Goal: Check status: Check status

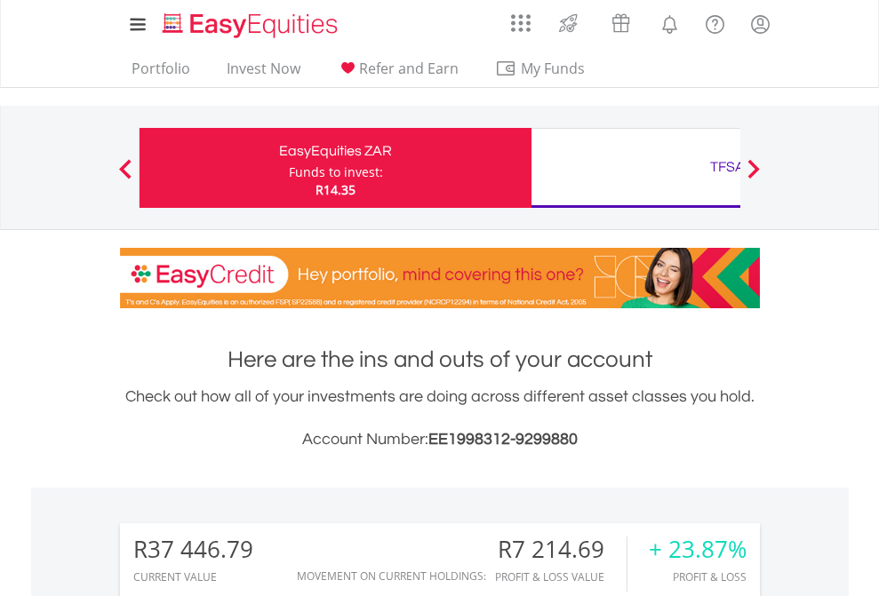
scroll to position [171, 279]
click at [289, 168] on div "Funds to invest:" at bounding box center [336, 173] width 94 height 18
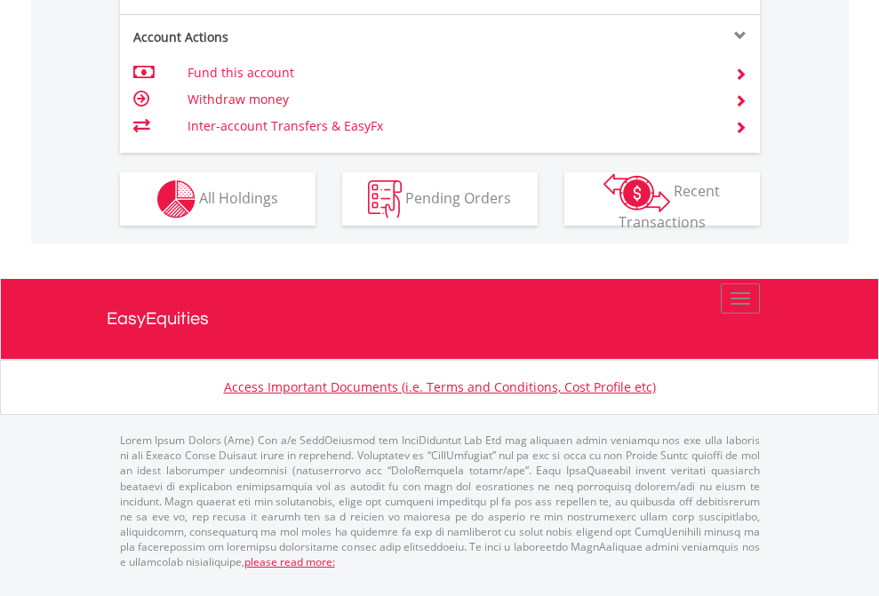
scroll to position [1668, 0]
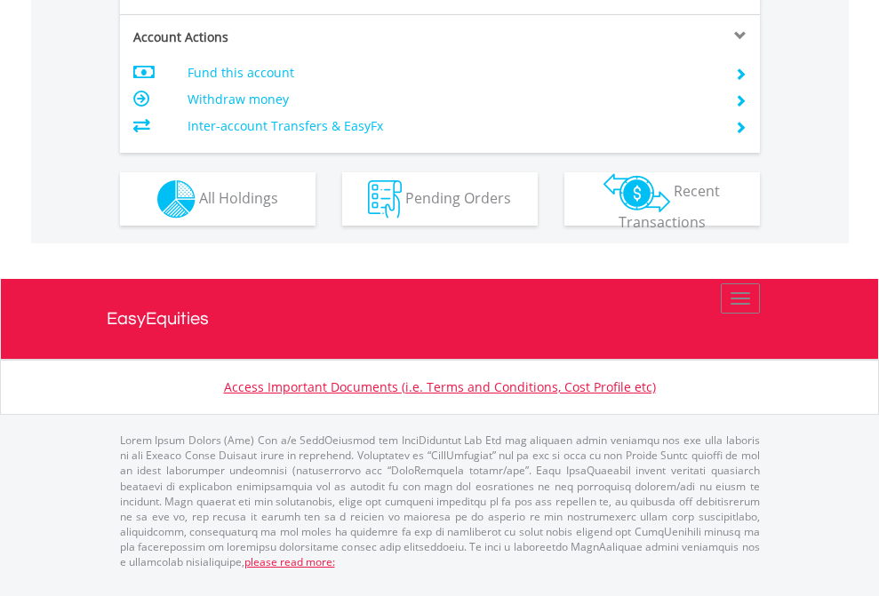
scroll to position [1668, 0]
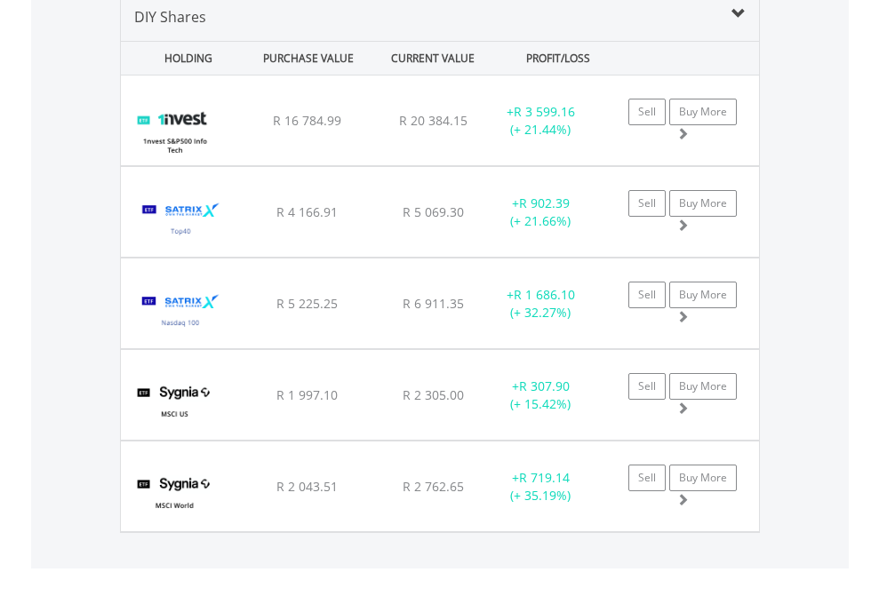
scroll to position [1718, 0]
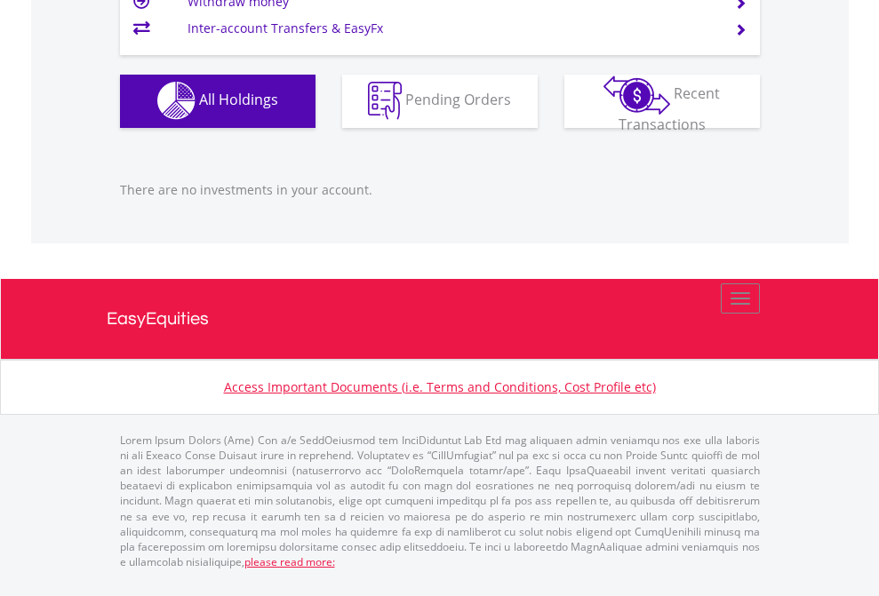
scroll to position [128, 0]
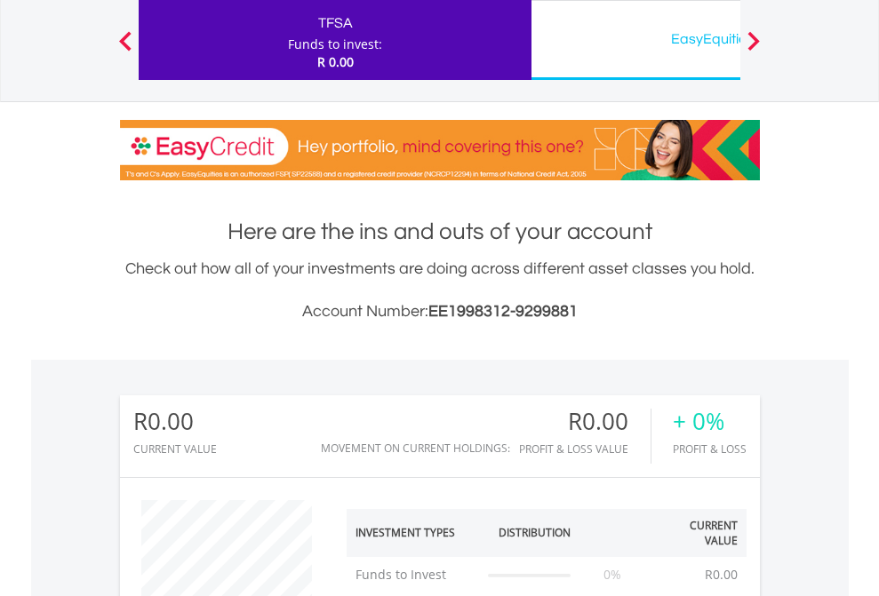
click at [635, 40] on div "EasyEquities USD" at bounding box center [727, 39] width 371 height 25
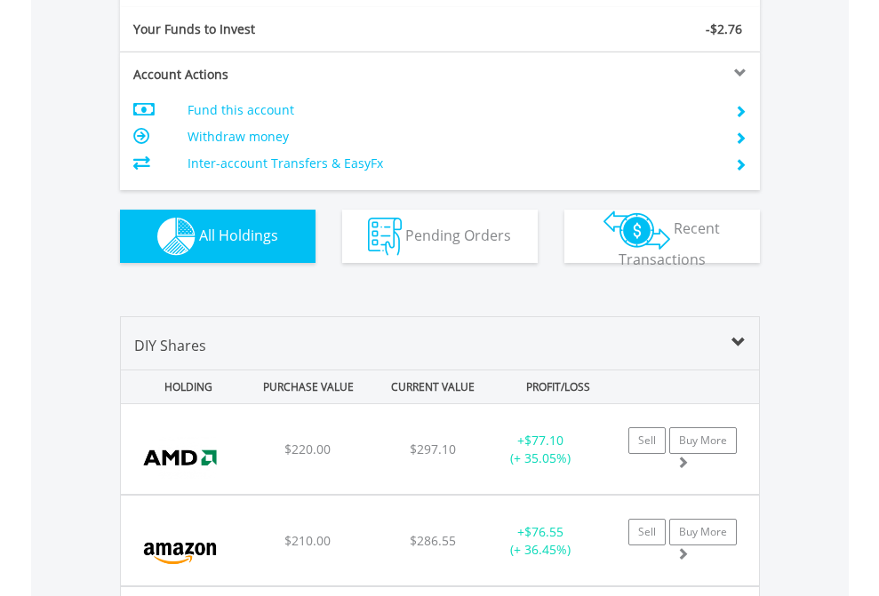
scroll to position [1977, 0]
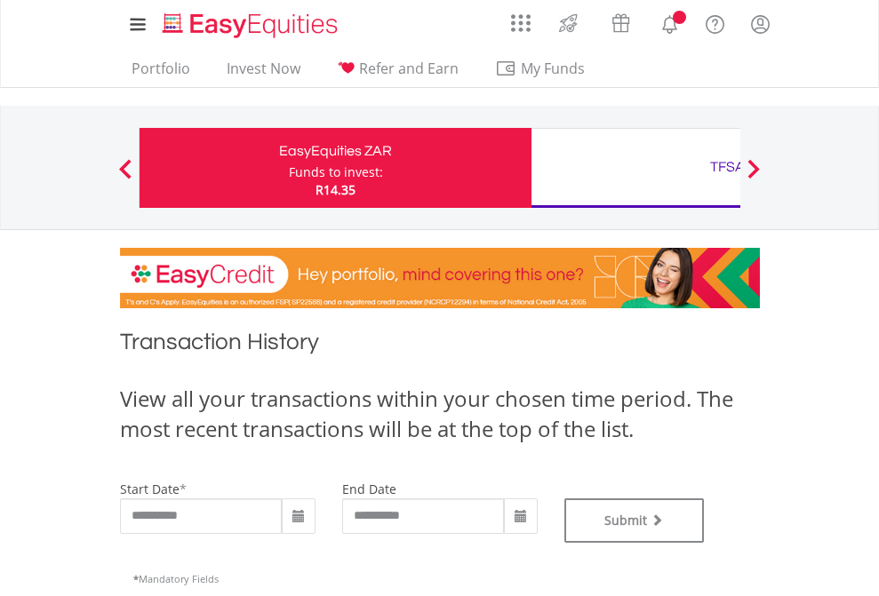
type input "**********"
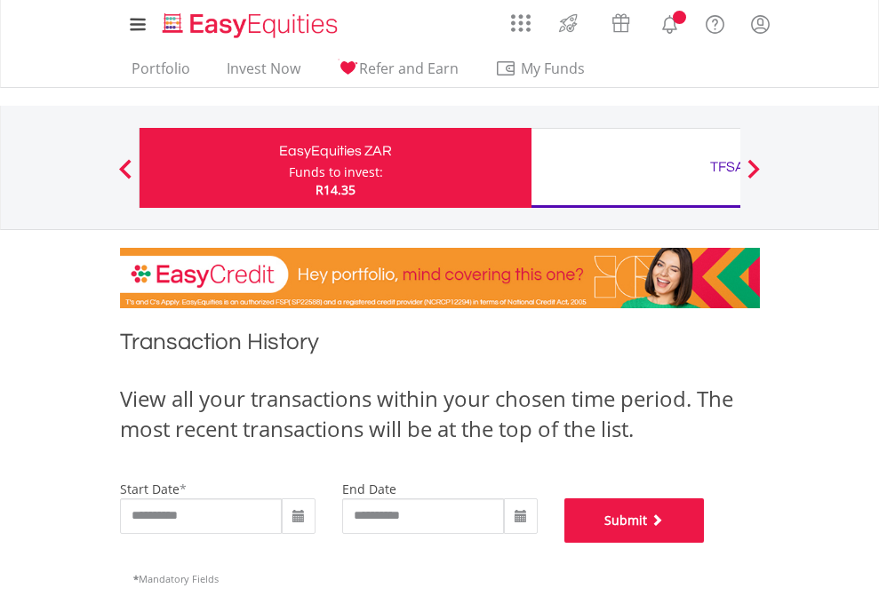
click at [705, 543] on button "Submit" at bounding box center [634, 521] width 140 height 44
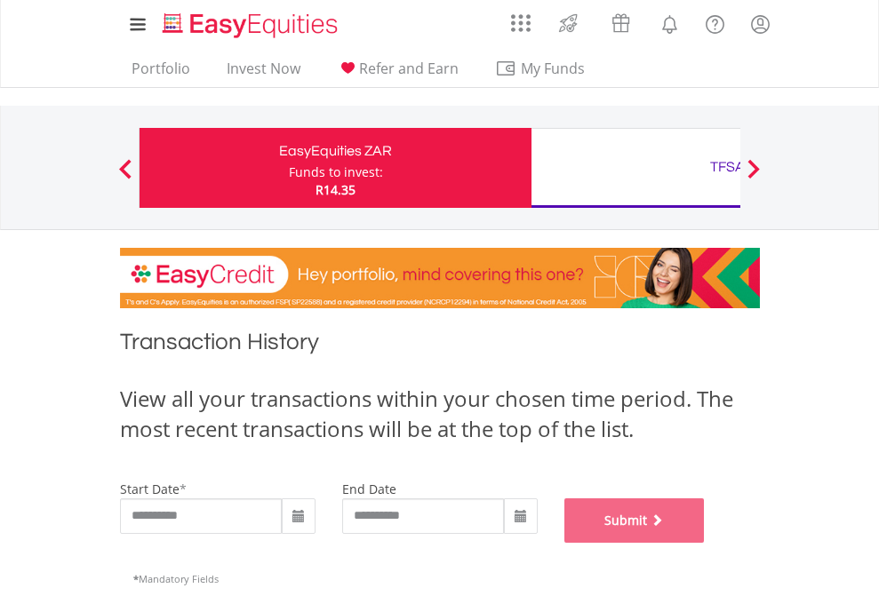
scroll to position [721, 0]
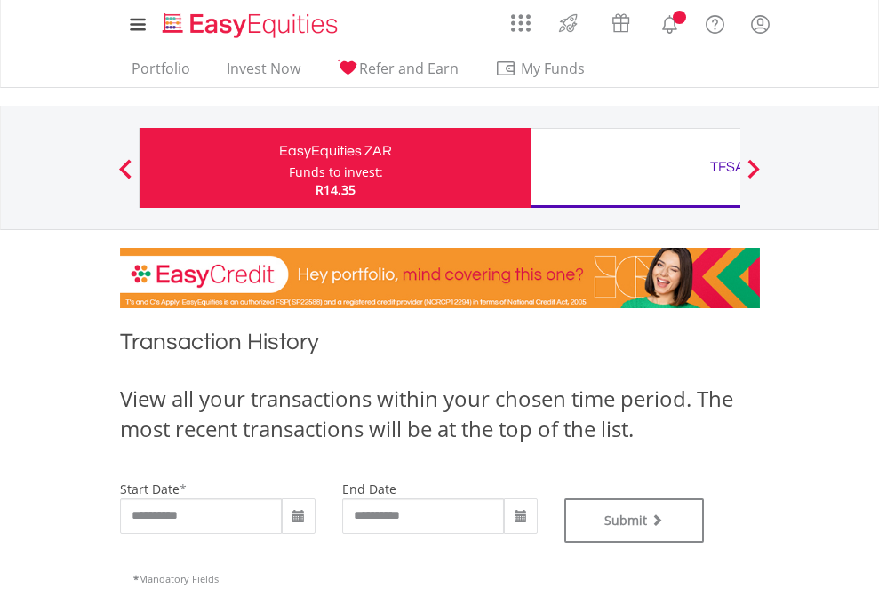
click at [635, 168] on div "TFSA" at bounding box center [727, 167] width 371 height 25
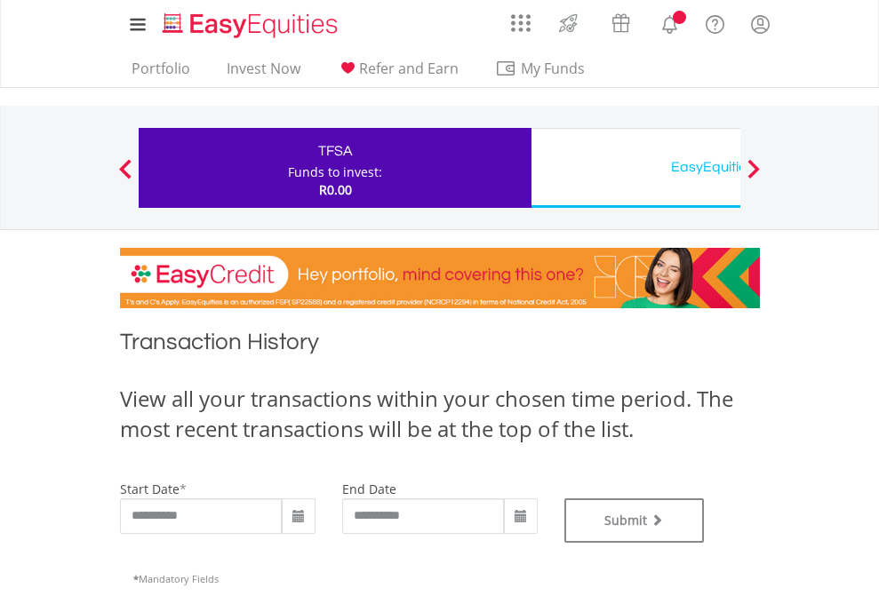
type input "**********"
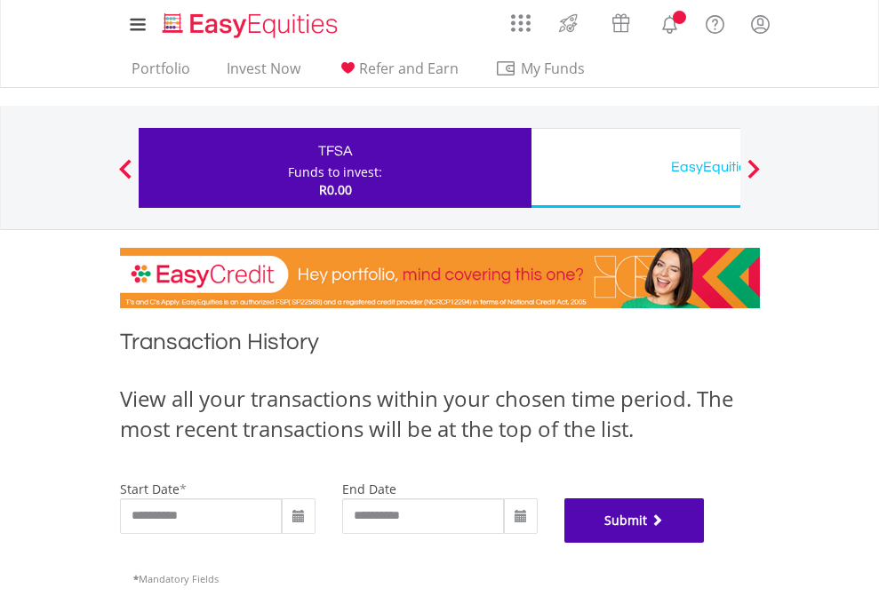
click at [705, 543] on button "Submit" at bounding box center [634, 521] width 140 height 44
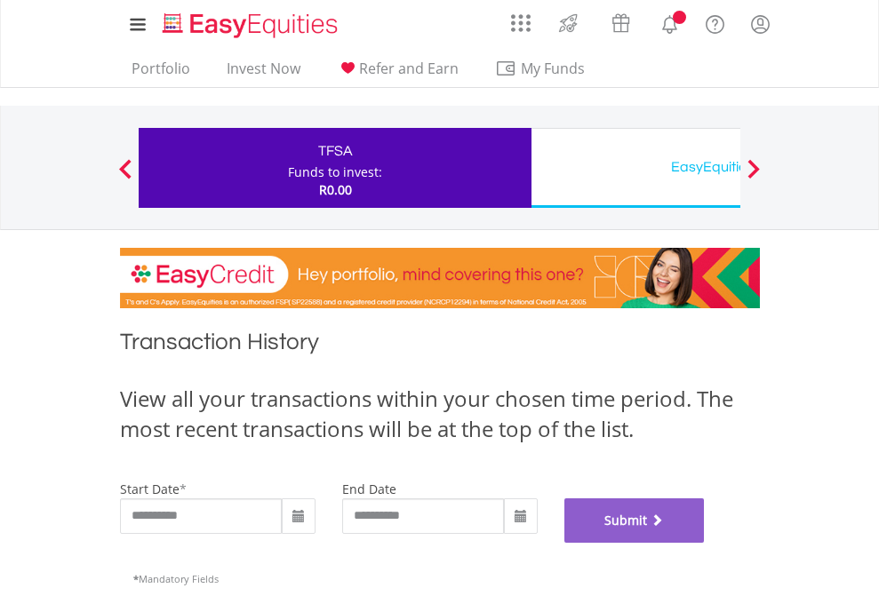
scroll to position [721, 0]
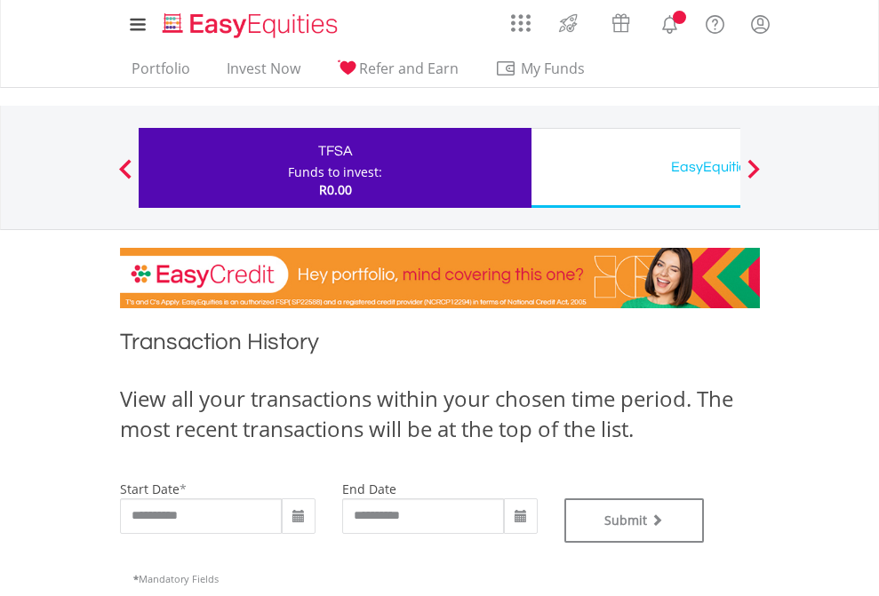
click at [635, 168] on div "EasyEquities USD" at bounding box center [727, 167] width 371 height 25
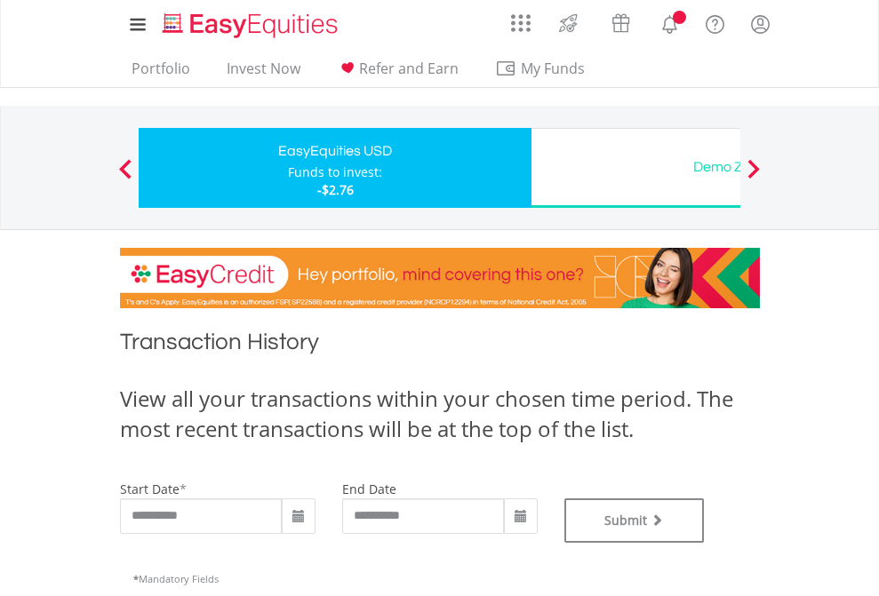
type input "**********"
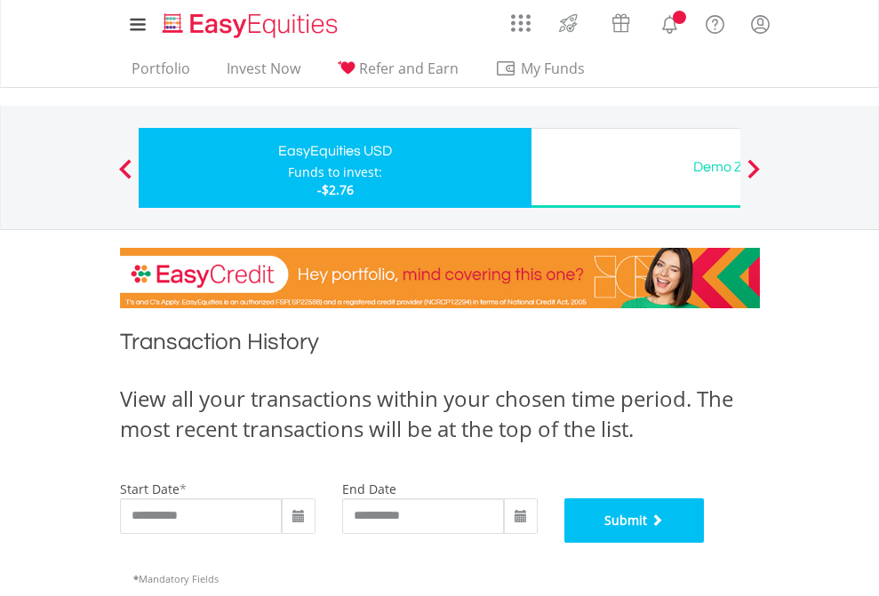
click at [705, 543] on button "Submit" at bounding box center [634, 521] width 140 height 44
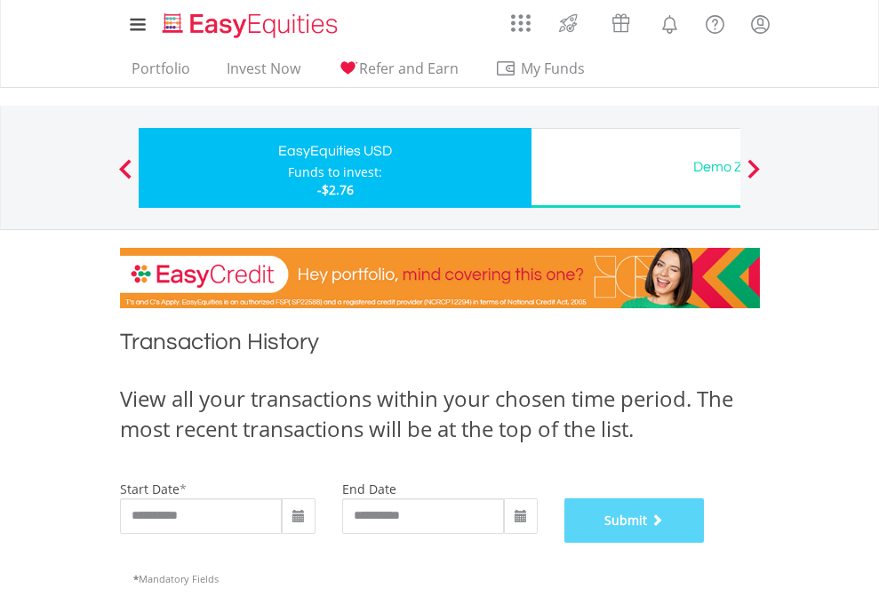
scroll to position [721, 0]
